Goal: Task Accomplishment & Management: Complete application form

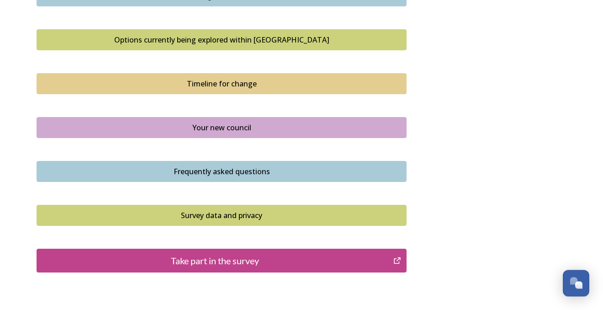
scroll to position [612, 0]
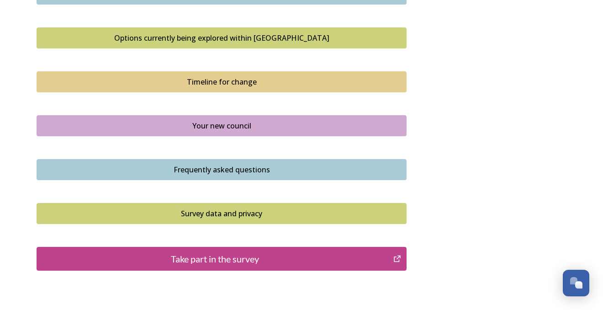
click at [240, 262] on div "Take part in the survey" at bounding box center [215, 259] width 347 height 14
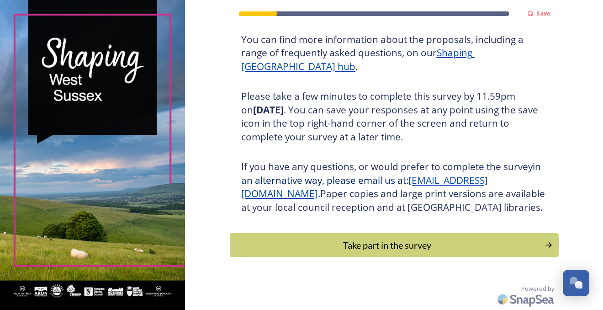
scroll to position [129, 0]
click at [552, 246] on icon "Continue" at bounding box center [551, 245] width 6 height 6
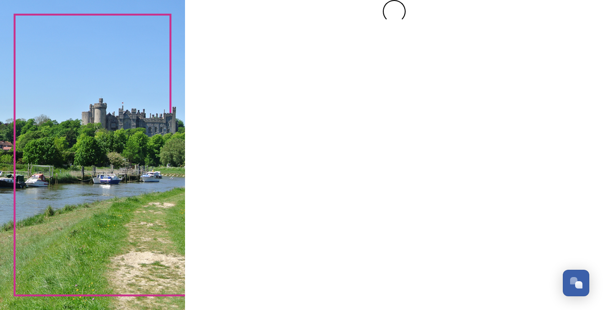
scroll to position [0, 0]
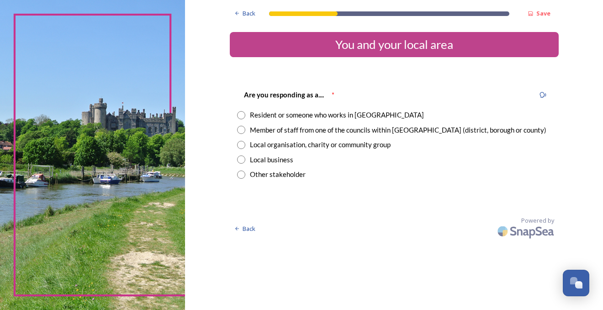
click at [242, 115] on input "radio" at bounding box center [241, 115] width 8 height 8
radio input "true"
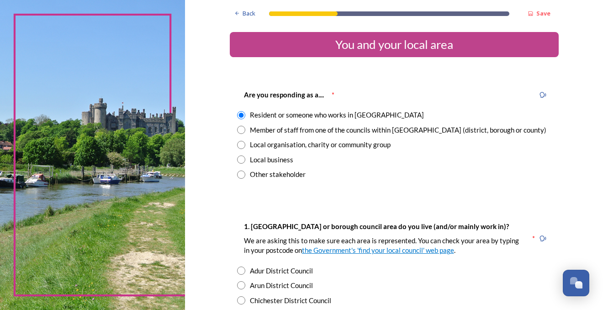
click at [238, 301] on input "radio" at bounding box center [241, 300] width 8 height 8
radio input "true"
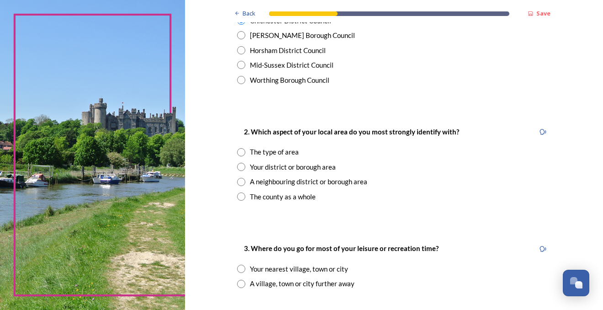
scroll to position [281, 0]
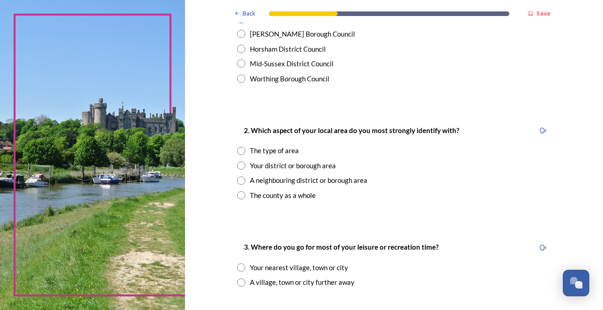
click at [242, 165] on input "radio" at bounding box center [241, 165] width 8 height 8
radio input "true"
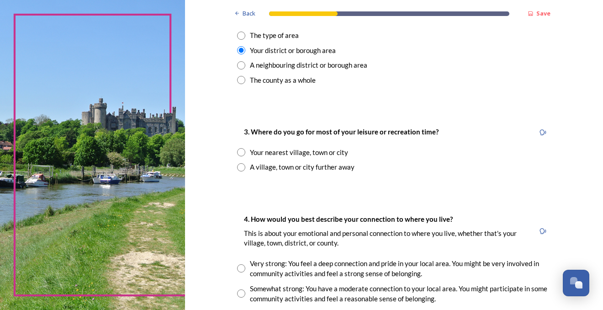
scroll to position [400, 0]
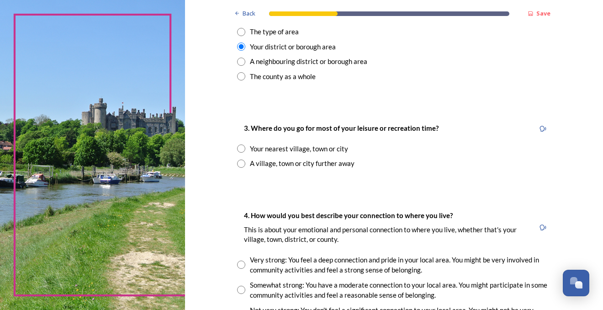
click at [242, 147] on input "radio" at bounding box center [241, 148] width 8 height 8
radio input "true"
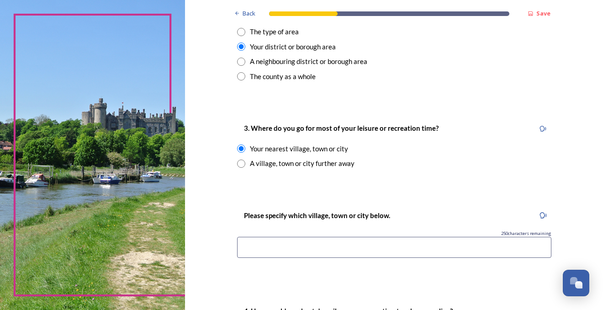
click at [244, 247] on input at bounding box center [394, 247] width 314 height 21
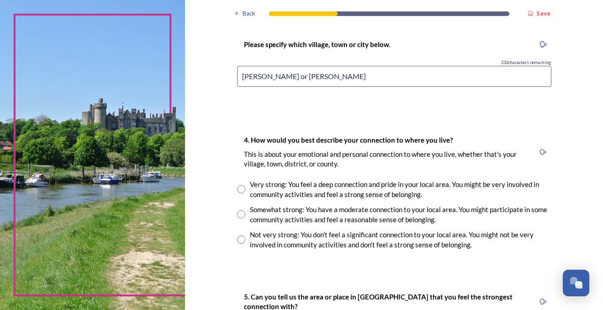
scroll to position [572, 0]
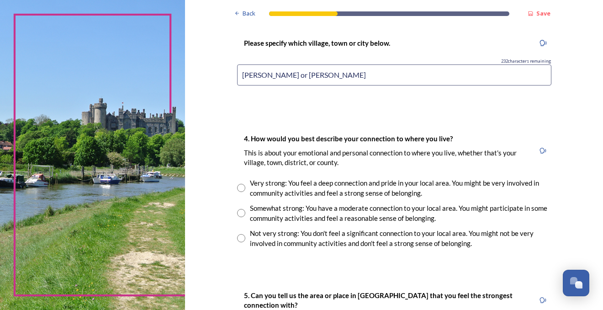
type input "Redford or Stedham"
click at [242, 187] on input "radio" at bounding box center [241, 188] width 8 height 8
radio input "true"
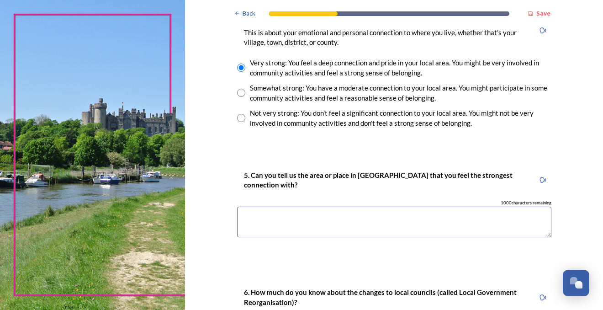
scroll to position [694, 0]
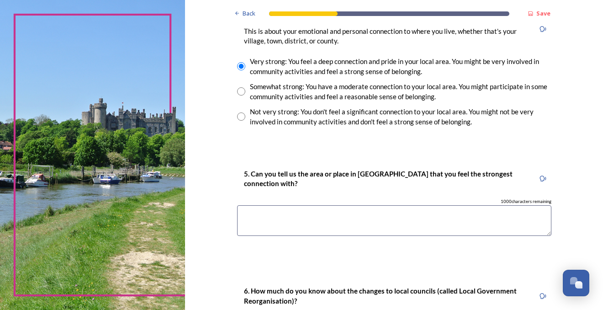
click at [242, 217] on textarea at bounding box center [394, 220] width 314 height 31
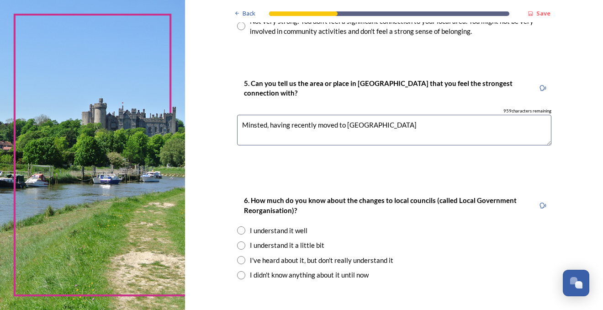
scroll to position [815, 0]
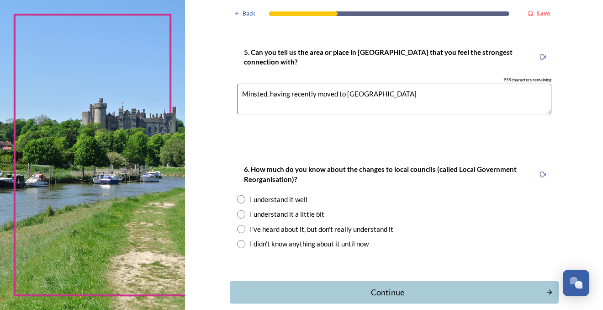
type textarea "Minsted, having recently moved to Redford"
click at [243, 198] on input "radio" at bounding box center [241, 199] width 8 height 8
radio input "true"
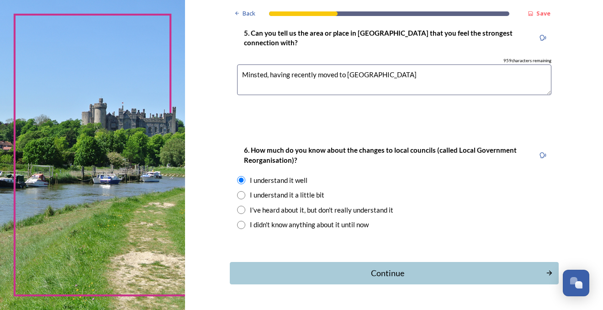
scroll to position [859, 0]
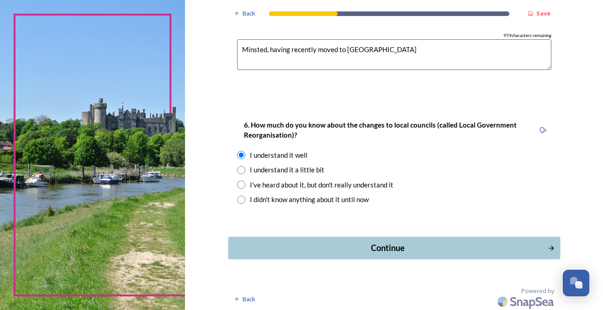
click at [548, 247] on icon "Continue" at bounding box center [551, 248] width 8 height 8
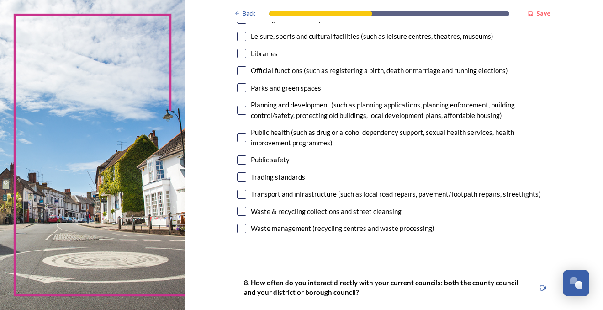
scroll to position [277, 0]
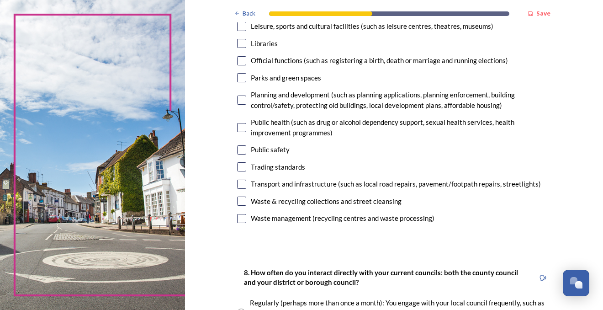
click at [244, 201] on input "checkbox" at bounding box center [241, 200] width 9 height 9
checkbox input "true"
click at [242, 217] on input "checkbox" at bounding box center [241, 218] width 9 height 9
checkbox input "true"
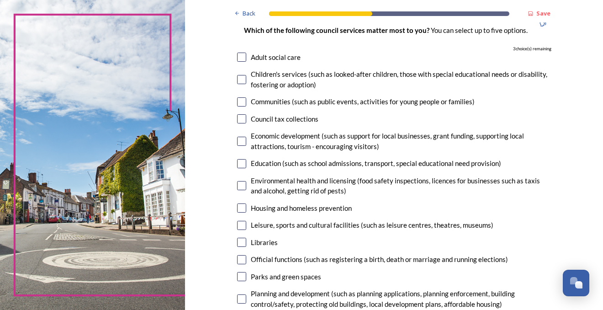
scroll to position [77, 0]
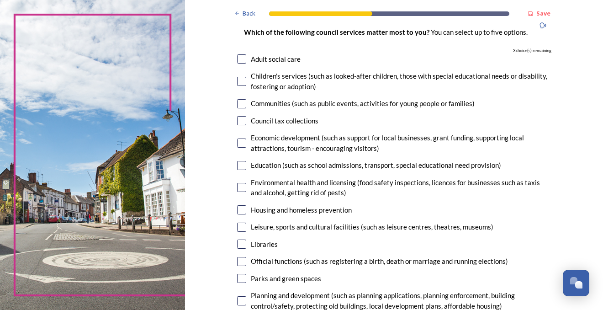
click at [242, 162] on input "checkbox" at bounding box center [241, 165] width 9 height 9
checkbox input "true"
click at [242, 225] on input "checkbox" at bounding box center [241, 227] width 9 height 9
checkbox input "true"
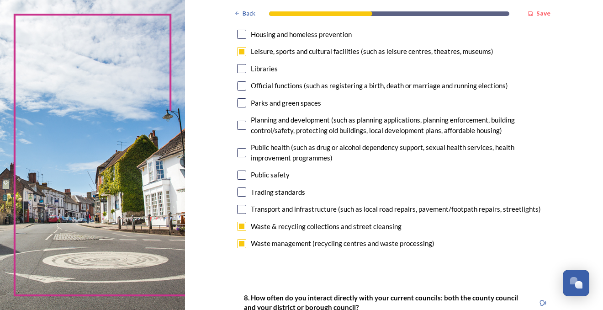
scroll to position [255, 0]
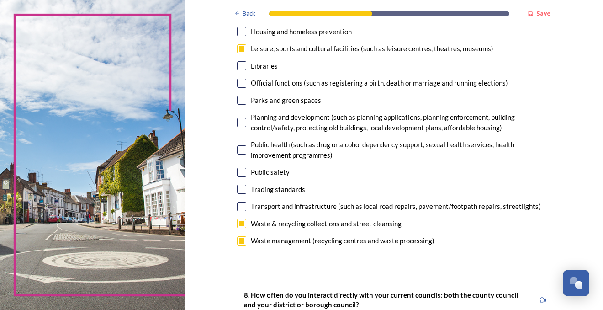
click at [244, 120] on input "checkbox" at bounding box center [241, 122] width 9 height 9
checkbox input "true"
drag, startPoint x: 597, startPoint y: 98, endPoint x: 597, endPoint y: 84, distance: 13.7
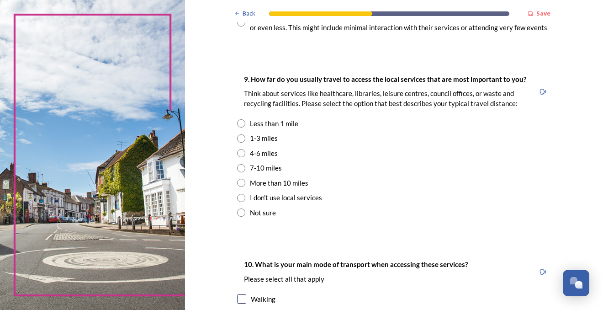
scroll to position [625, 0]
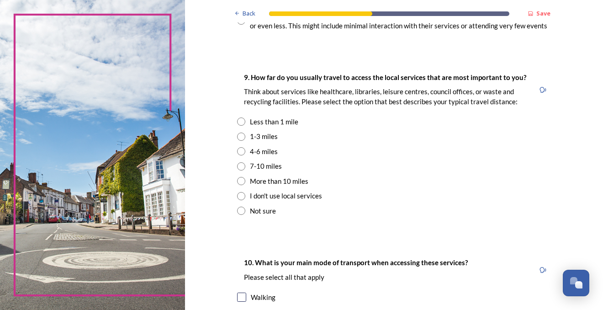
click at [241, 134] on input "radio" at bounding box center [241, 136] width 8 height 8
radio input "true"
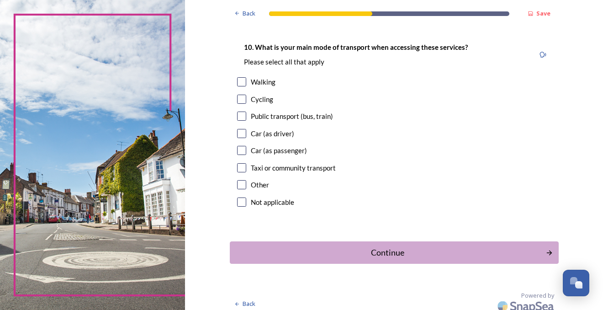
scroll to position [847, 0]
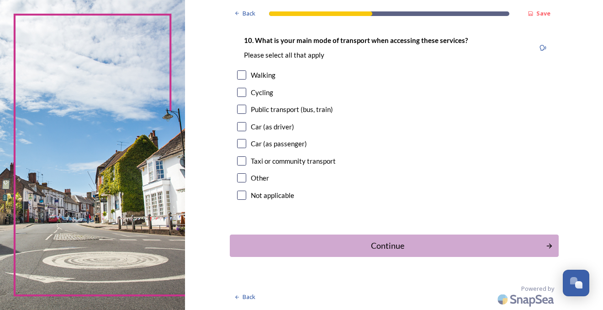
click at [241, 92] on input "checkbox" at bounding box center [241, 92] width 9 height 9
checkbox input "true"
click at [241, 126] on input "checkbox" at bounding box center [241, 126] width 9 height 9
checkbox input "true"
click at [551, 245] on icon "Continue" at bounding box center [550, 245] width 5 height 5
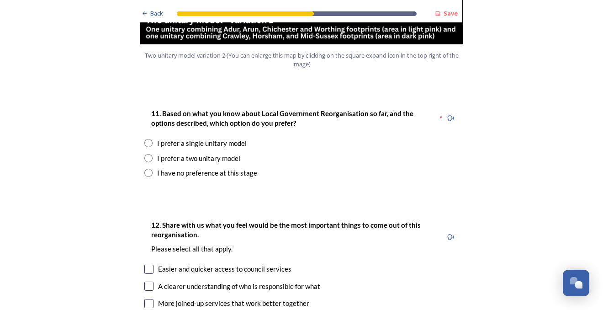
scroll to position [1157, 0]
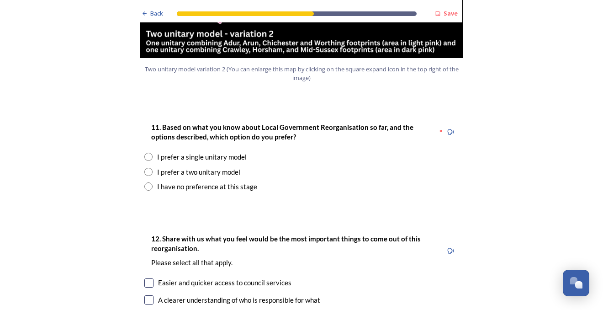
click at [150, 153] on input "radio" at bounding box center [148, 157] width 8 height 8
radio input "true"
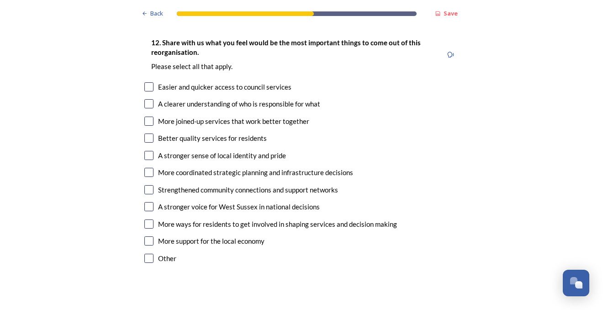
scroll to position [1561, 0]
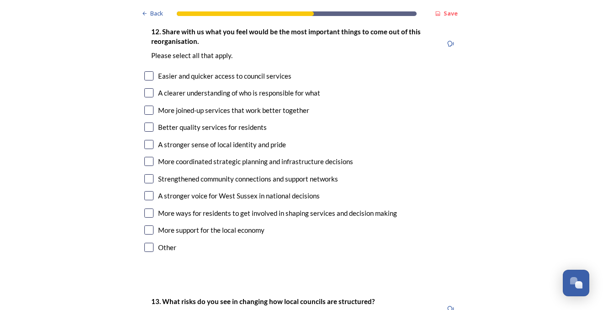
type textarea "It would be pointless to have a unitary authority which was smaller than the Co…"
click at [149, 243] on input "checkbox" at bounding box center [148, 247] width 9 height 9
checkbox input "true"
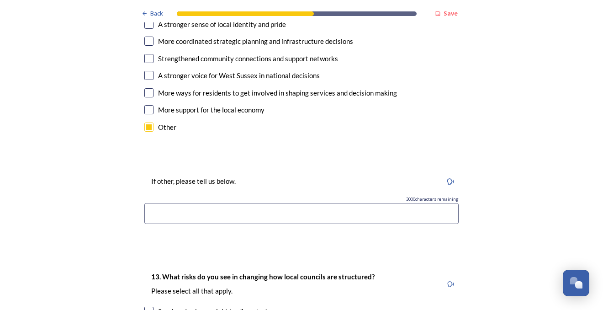
scroll to position [1703, 0]
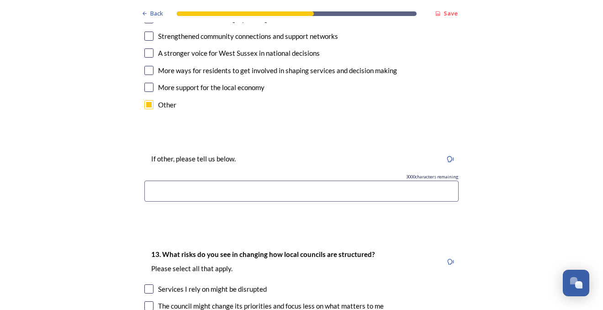
click at [148, 180] on input at bounding box center [301, 190] width 314 height 21
type input "I"
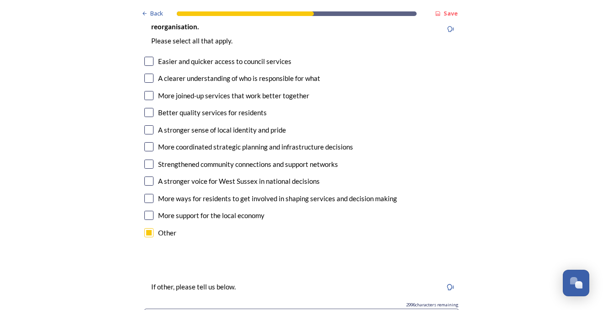
scroll to position [1658, 0]
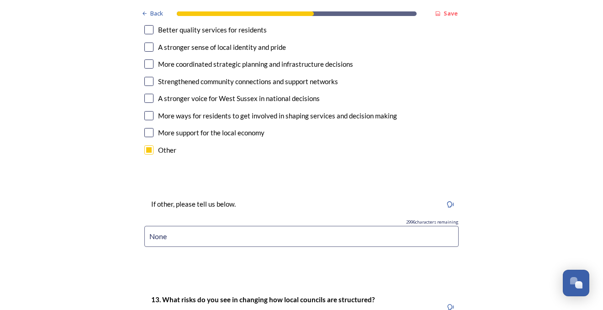
drag, startPoint x: 166, startPoint y: 204, endPoint x: 159, endPoint y: 207, distance: 7.7
click at [159, 226] on input "None" at bounding box center [301, 236] width 314 height 21
type input "N"
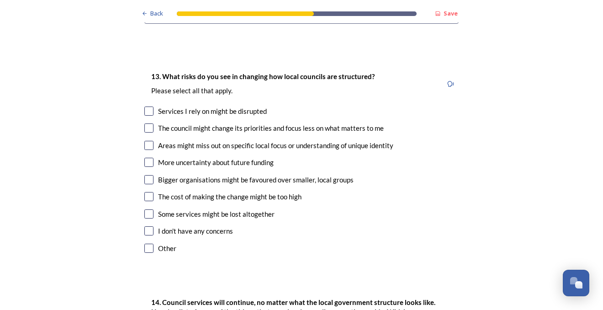
scroll to position [1889, 0]
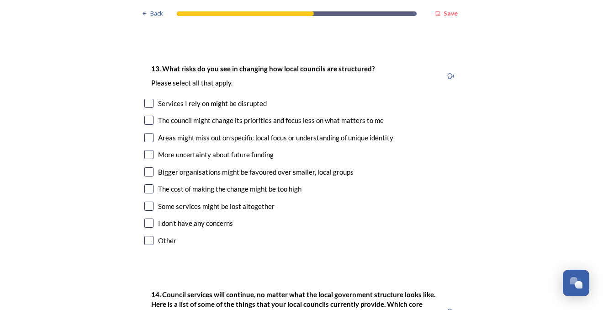
type input "There will be no improvement at all."
click at [150, 218] on input "checkbox" at bounding box center [148, 222] width 9 height 9
checkbox input "true"
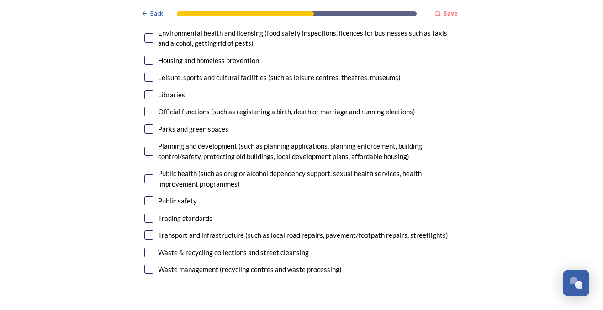
scroll to position [2346, 0]
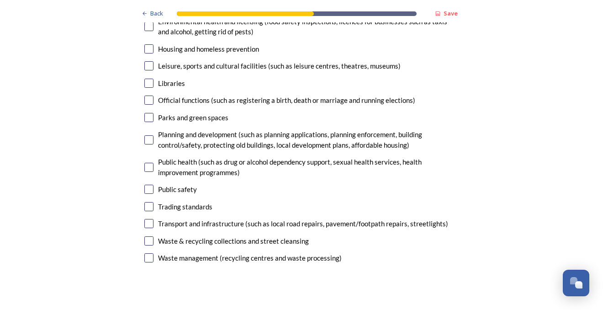
click at [149, 253] on input "checkbox" at bounding box center [148, 257] width 9 height 9
checkbox input "true"
click at [149, 236] on input "checkbox" at bounding box center [148, 240] width 9 height 9
checkbox input "true"
click at [149, 219] on input "checkbox" at bounding box center [148, 223] width 9 height 9
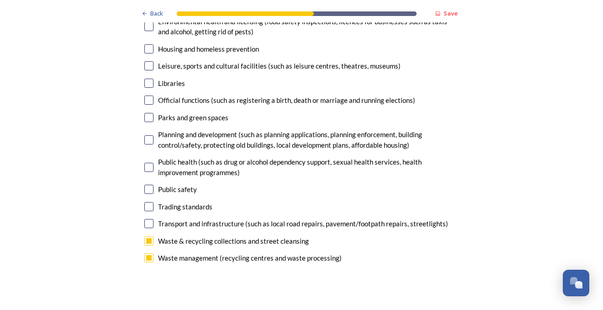
checkbox input "true"
click at [149, 135] on input "checkbox" at bounding box center [148, 139] width 9 height 9
checkbox input "true"
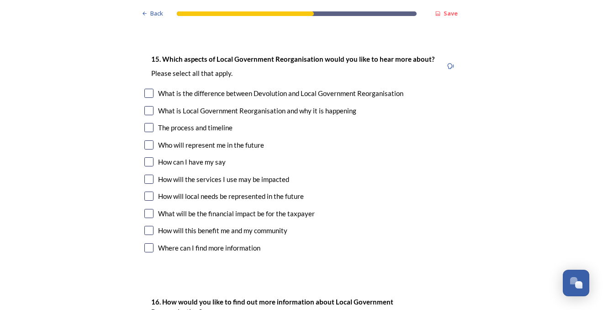
scroll to position [2580, 0]
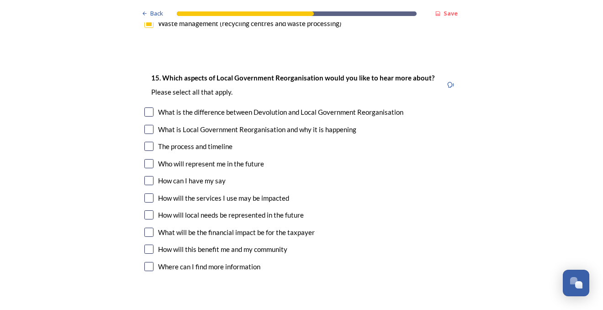
click at [148, 228] on input "checkbox" at bounding box center [148, 232] width 9 height 9
checkbox input "true"
click at [149, 244] on input "checkbox" at bounding box center [148, 248] width 9 height 9
checkbox input "true"
click at [152, 210] on input "checkbox" at bounding box center [148, 214] width 9 height 9
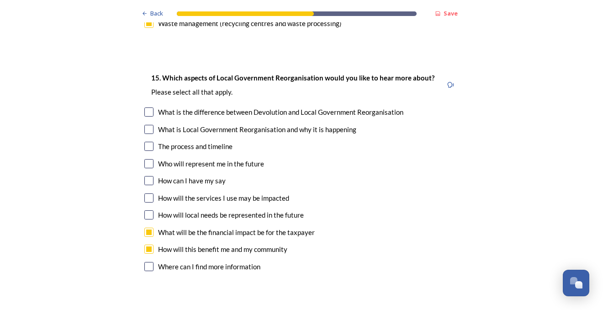
checkbox input "true"
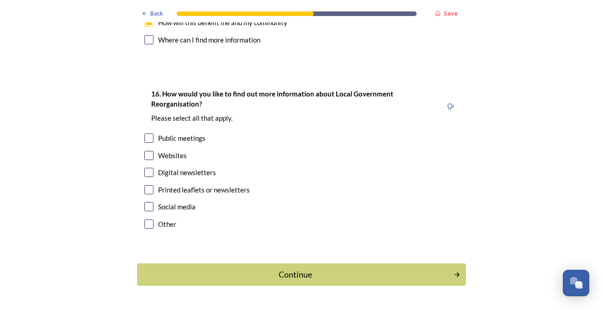
scroll to position [2750, 0]
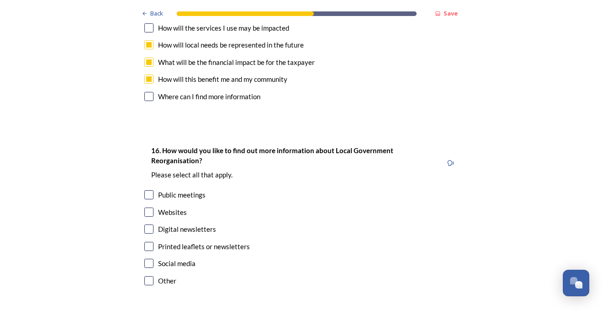
click at [149, 207] on input "checkbox" at bounding box center [148, 211] width 9 height 9
checkbox input "true"
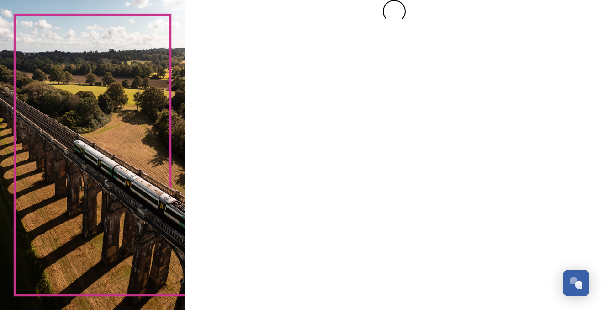
scroll to position [0, 0]
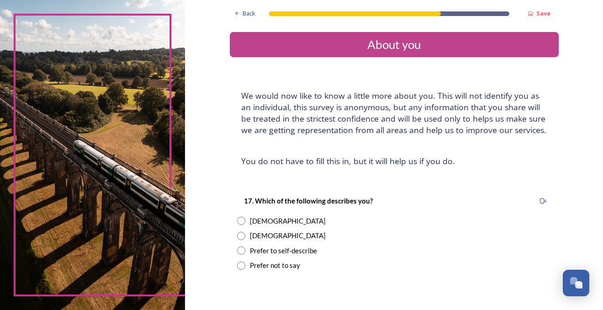
click at [240, 221] on input "radio" at bounding box center [241, 221] width 8 height 8
radio input "true"
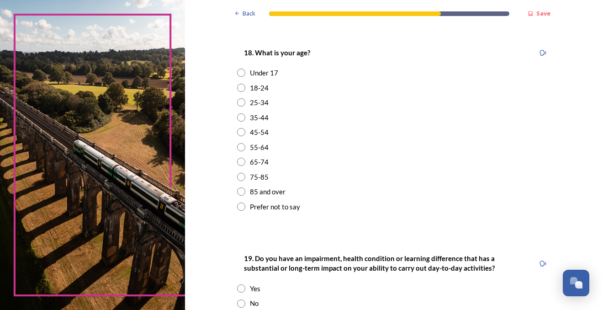
scroll to position [267, 0]
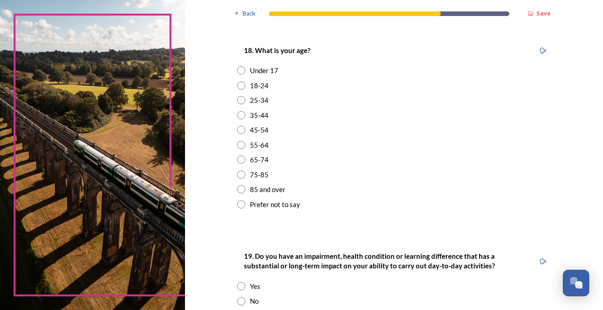
click at [241, 175] on input "radio" at bounding box center [241, 174] width 8 height 8
radio input "true"
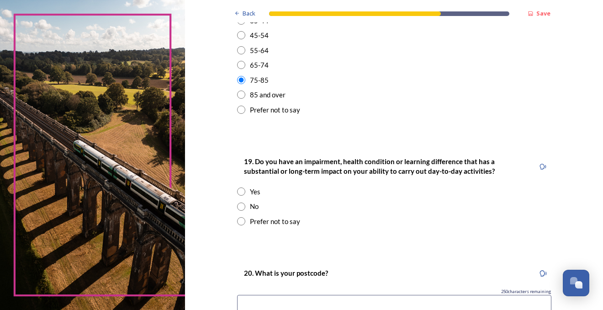
scroll to position [376, 0]
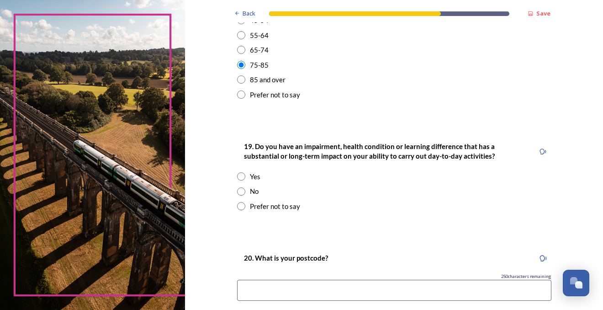
click at [240, 193] on input "radio" at bounding box center [241, 191] width 8 height 8
radio input "true"
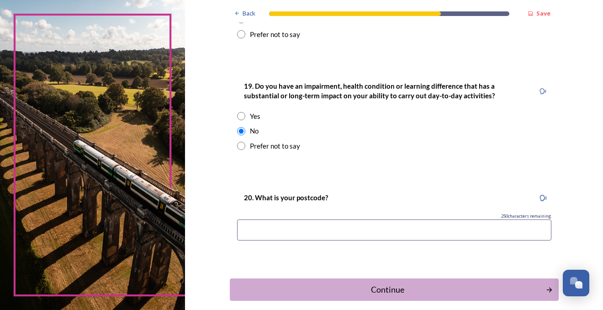
scroll to position [443, 0]
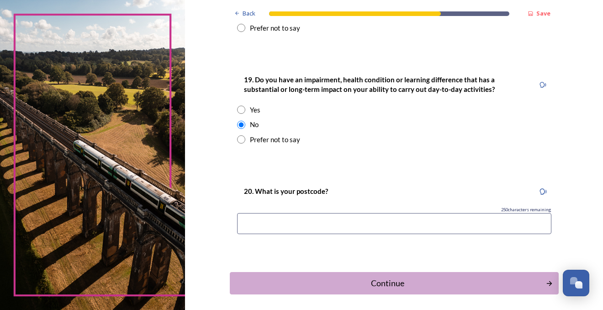
click at [244, 223] on input at bounding box center [394, 223] width 314 height 21
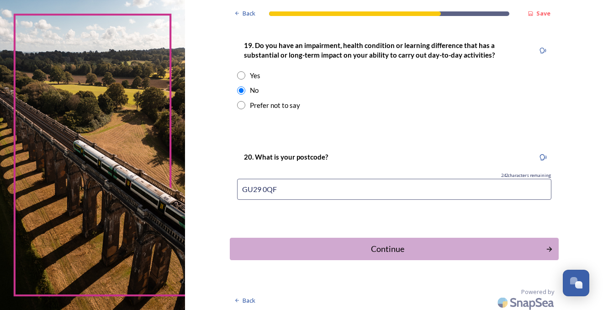
scroll to position [481, 0]
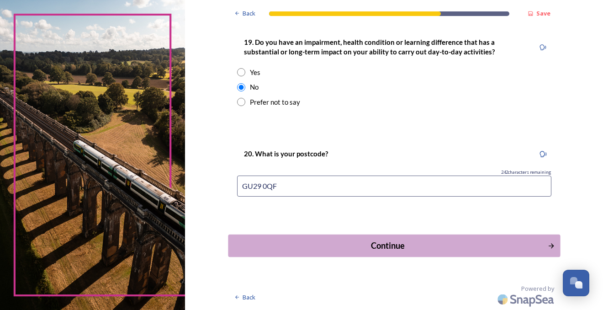
type input "GU29 0QF"
click at [551, 244] on icon "Continue" at bounding box center [551, 246] width 8 height 8
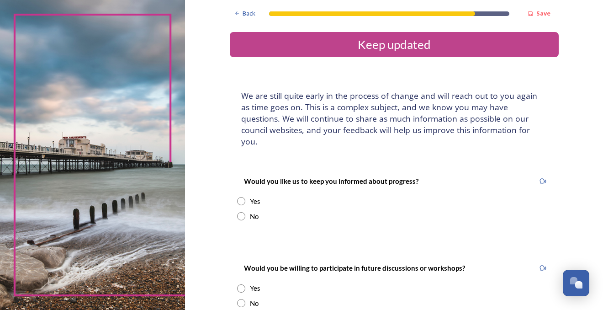
click at [243, 197] on input "radio" at bounding box center [241, 201] width 8 height 8
click at [240, 197] on input "radio" at bounding box center [241, 201] width 8 height 8
radio input "false"
click at [240, 212] on input "radio" at bounding box center [241, 216] width 8 height 8
radio input "true"
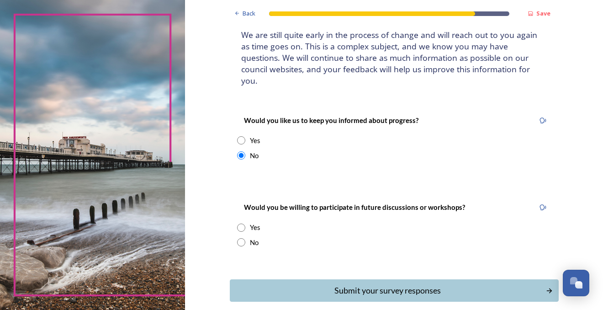
scroll to position [66, 0]
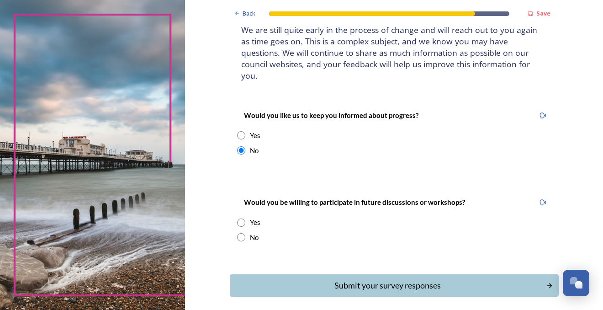
click at [242, 218] on input "radio" at bounding box center [241, 222] width 8 height 8
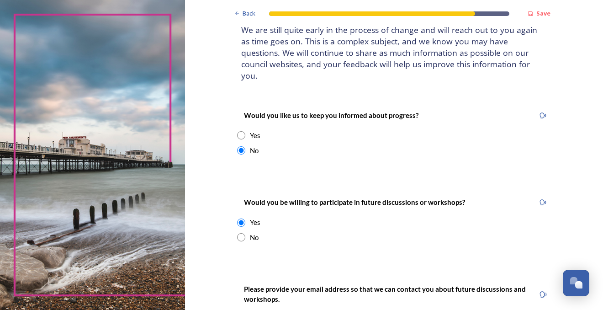
click at [242, 218] on input "radio" at bounding box center [241, 222] width 8 height 8
radio input "false"
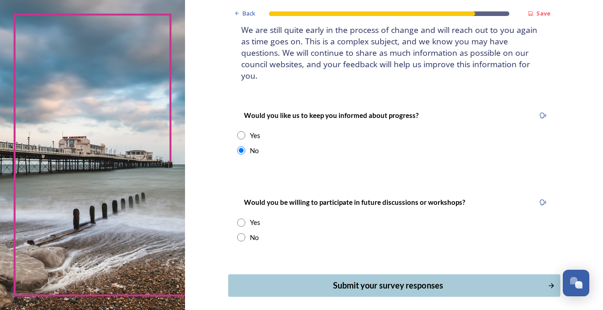
click at [548, 281] on icon "Continue" at bounding box center [551, 285] width 8 height 8
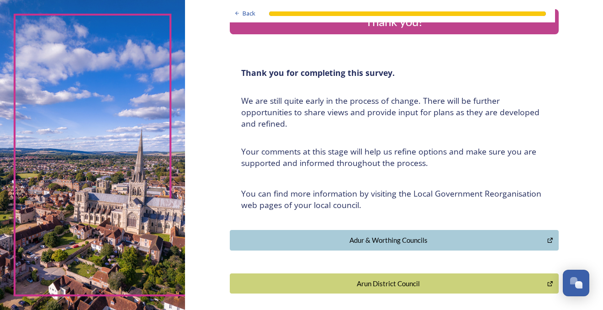
scroll to position [21, 0]
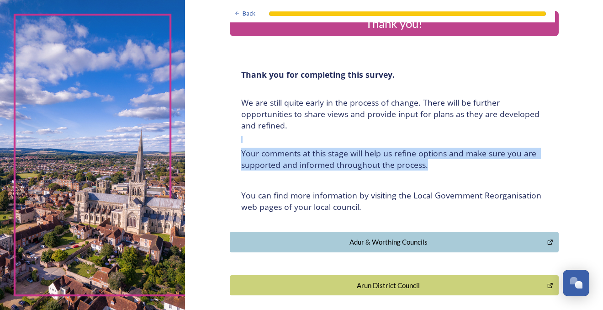
drag, startPoint x: 580, startPoint y: 139, endPoint x: 580, endPoint y: 167, distance: 27.9
click at [580, 167] on div "Back Thank you! Thank you for completing this survey. ﻿We are still quite early…" at bounding box center [394, 273] width 418 height 588
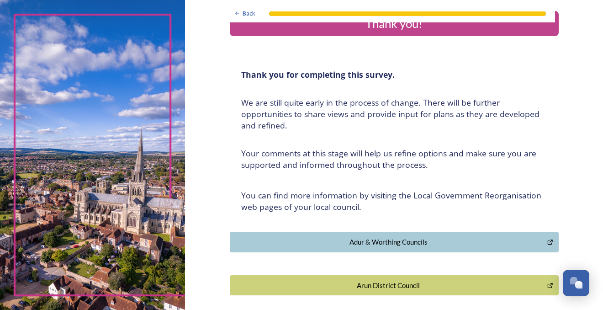
click at [475, 216] on div "Thank you for completing this survey. ﻿We are still quite early in the process …" at bounding box center [394, 141] width 320 height 154
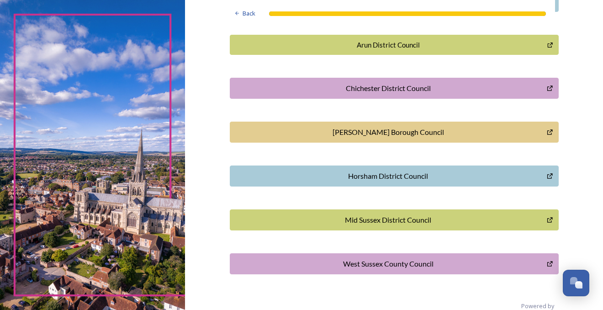
scroll to position [278, 0]
